Goal: Find specific page/section: Find specific page/section

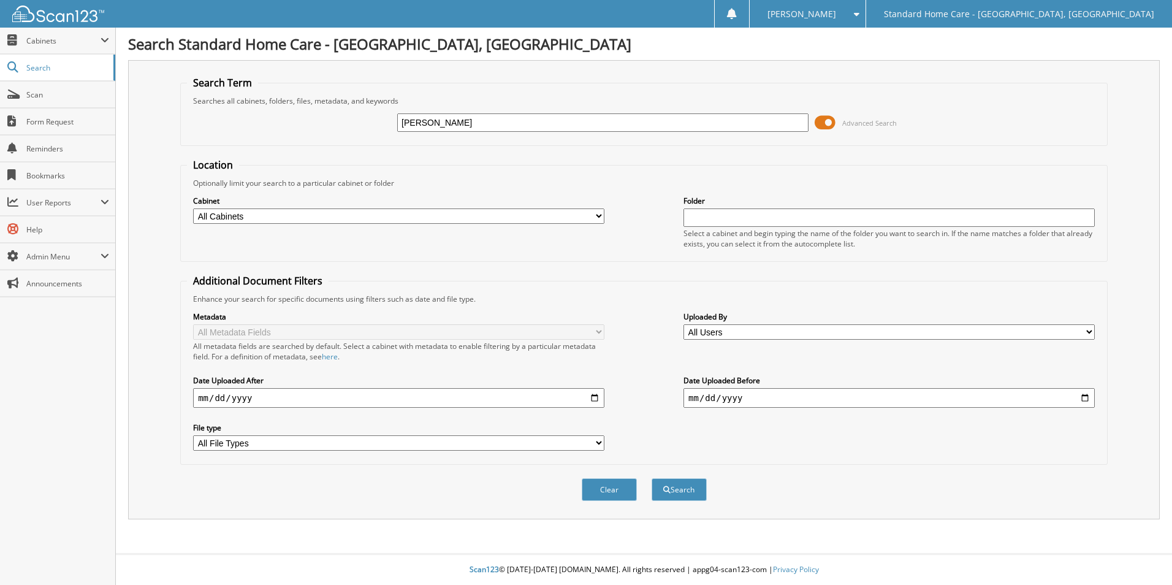
type input "[PERSON_NAME]"
click at [651, 478] on button "Search" at bounding box center [678, 489] width 55 height 23
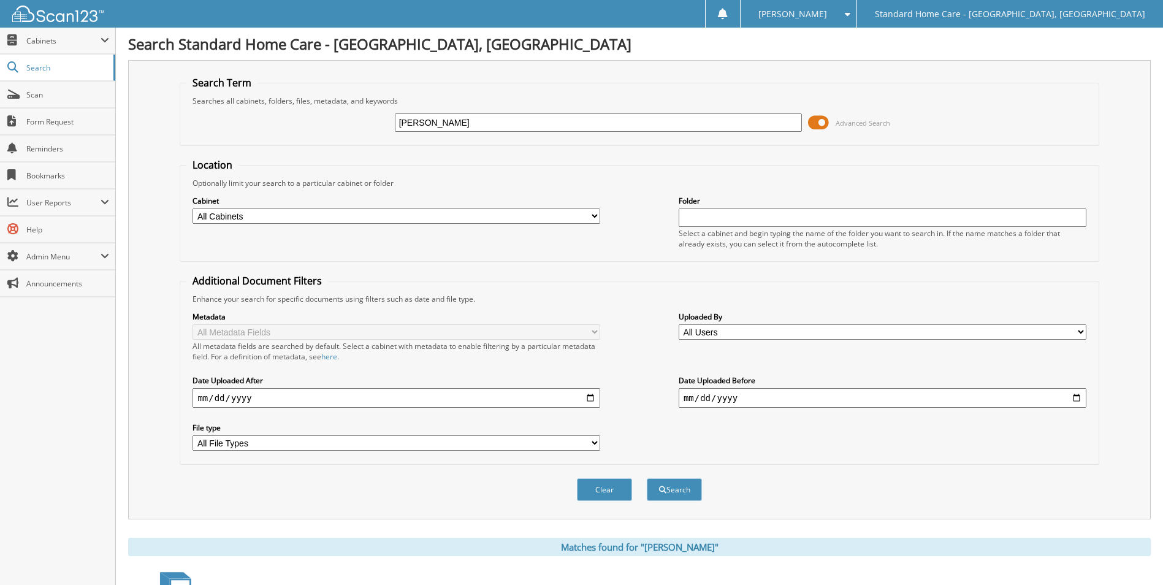
click at [543, 120] on input "tatiana" at bounding box center [599, 122] width 408 height 18
type input "santiago"
click at [647, 478] on button "Search" at bounding box center [674, 489] width 55 height 23
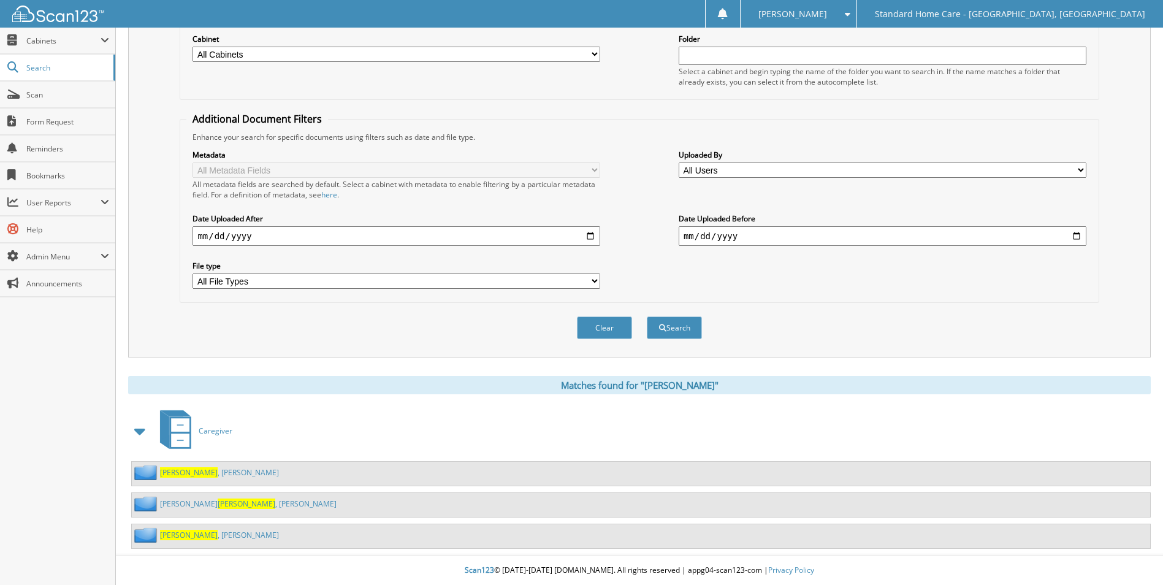
scroll to position [163, 0]
click at [172, 534] on span "Santiago" at bounding box center [189, 534] width 58 height 10
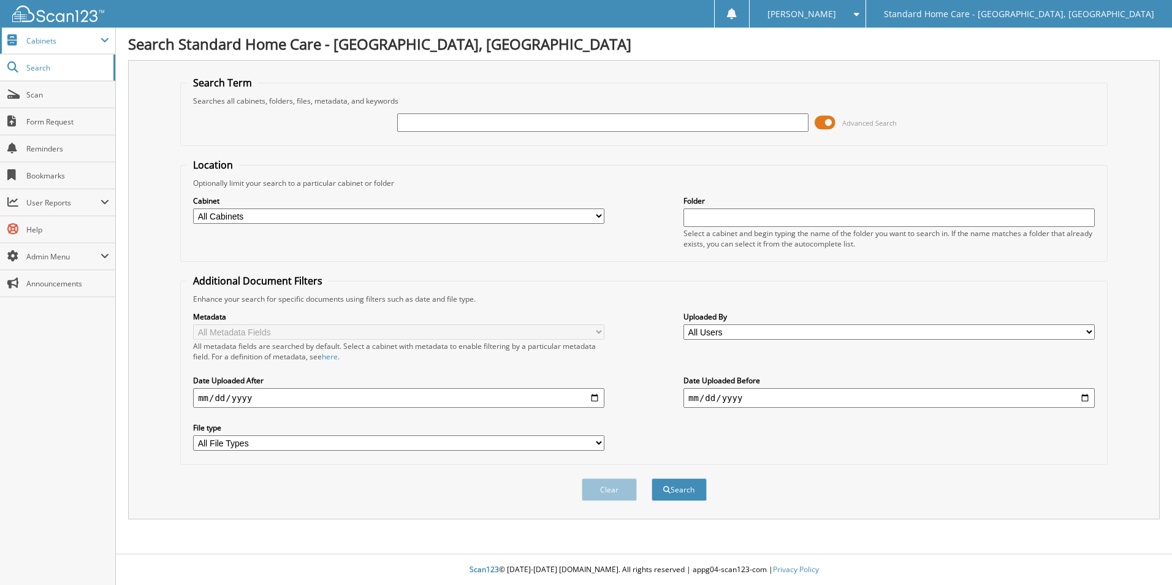
click at [47, 42] on span "Cabinets" at bounding box center [63, 41] width 74 height 10
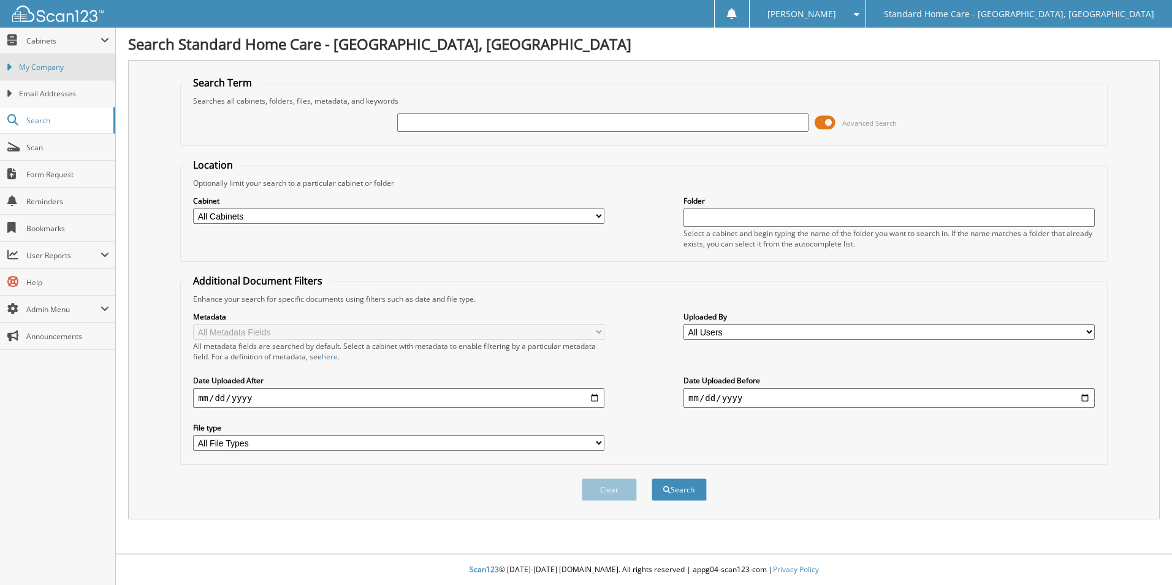
click at [55, 70] on span "My Company" at bounding box center [64, 67] width 90 height 11
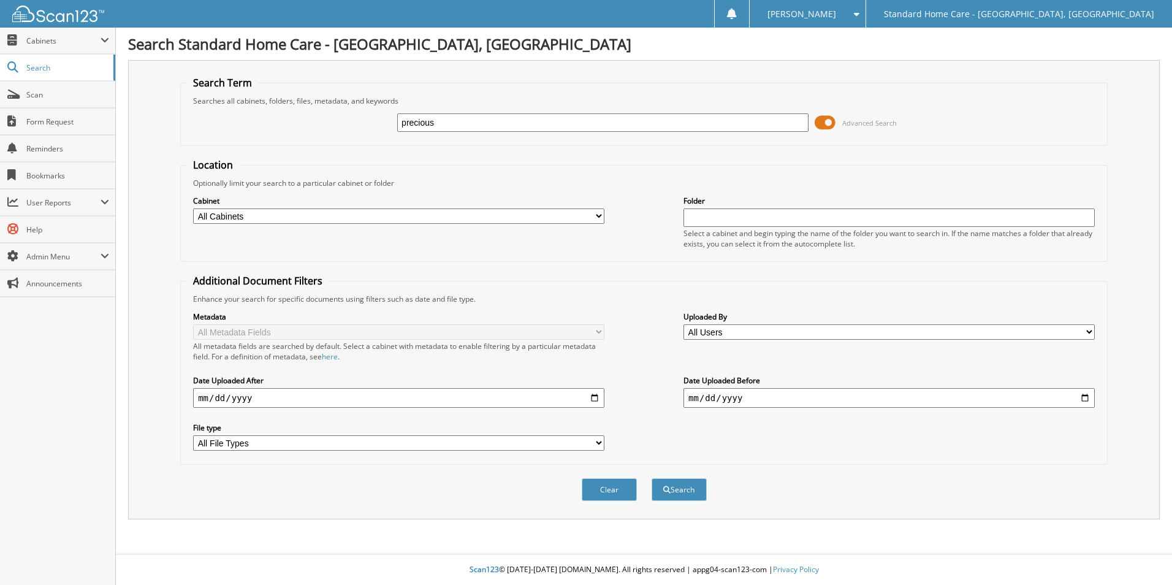
type input "precious"
click at [651, 478] on button "Search" at bounding box center [678, 489] width 55 height 23
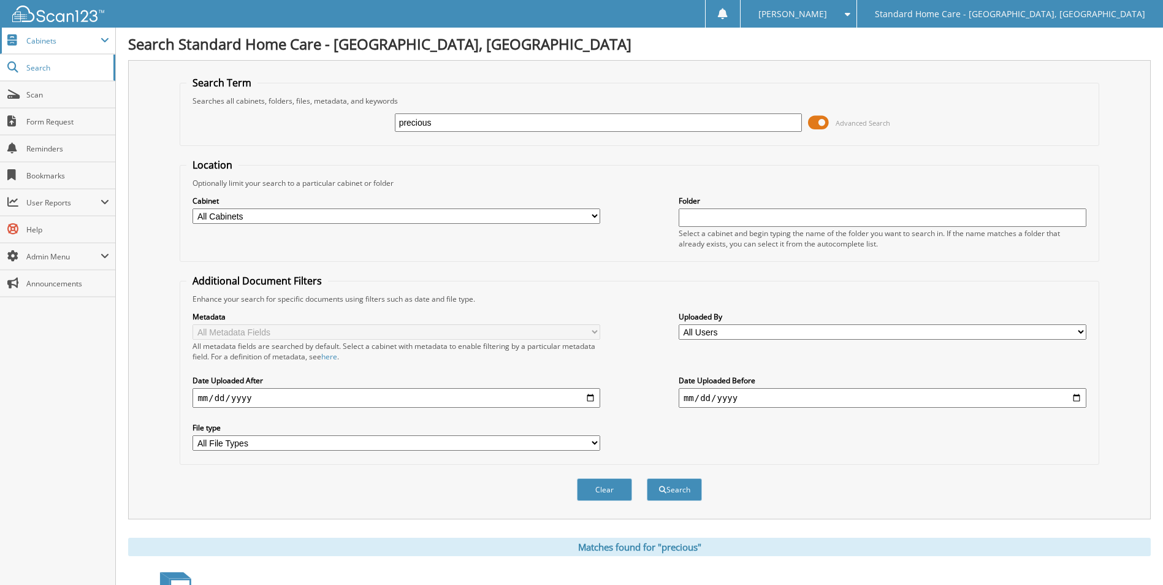
click at [42, 40] on span "Cabinets" at bounding box center [63, 41] width 74 height 10
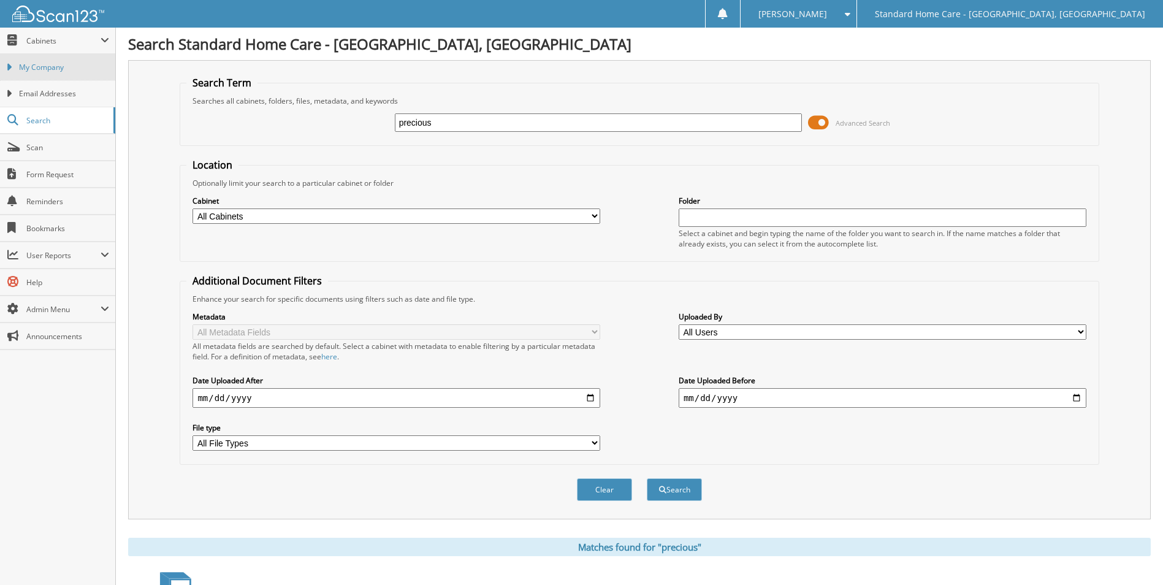
click at [50, 71] on span "My Company" at bounding box center [64, 67] width 90 height 11
